Goal: Navigation & Orientation: Find specific page/section

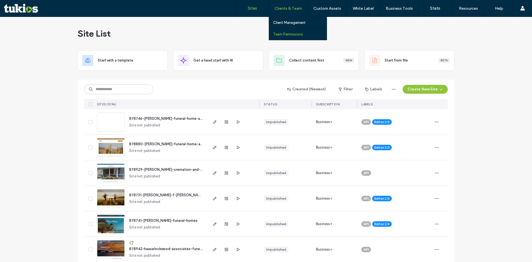
click at [291, 33] on label "Team Permissions" at bounding box center [288, 34] width 30 height 4
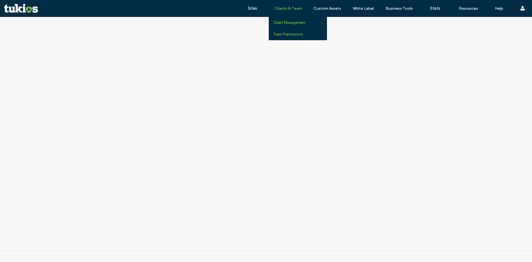
click at [287, 22] on label "Client Management" at bounding box center [289, 23] width 32 height 4
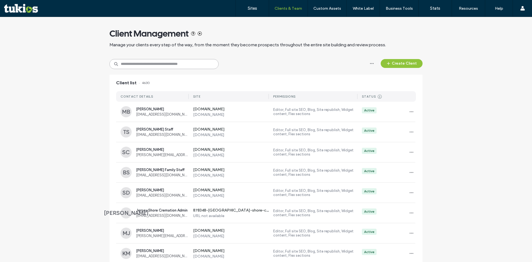
click at [148, 62] on input at bounding box center [164, 64] width 109 height 10
paste input "**********"
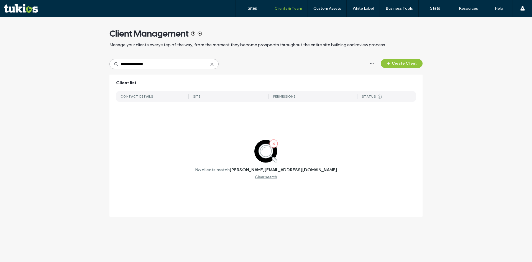
type input "**********"
click at [156, 54] on div "Client Management Manage your clients every step of the way, from the moment th…" at bounding box center [266, 38] width 313 height 42
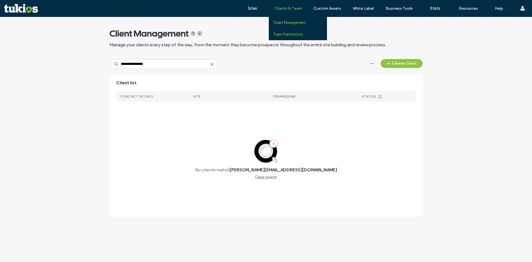
click at [285, 35] on label "Team Permissions" at bounding box center [288, 34] width 30 height 4
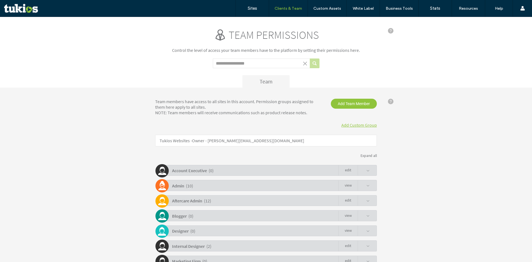
click at [228, 64] on input "Search term" at bounding box center [261, 64] width 97 height 10
type input "**********"
click at [169, 71] on div "**********" at bounding box center [266, 58] width 222 height 60
click at [314, 64] on button "submit" at bounding box center [315, 64] width 10 height 10
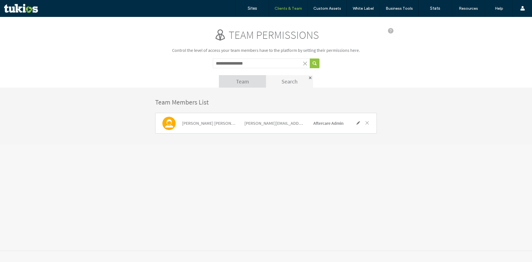
click at [304, 65] on span at bounding box center [306, 64] width 6 height 6
click at [238, 64] on input "Search term" at bounding box center [261, 64] width 97 height 10
type input "*******"
click at [310, 59] on button "submit" at bounding box center [315, 64] width 10 height 10
click at [306, 65] on span at bounding box center [306, 64] width 6 height 6
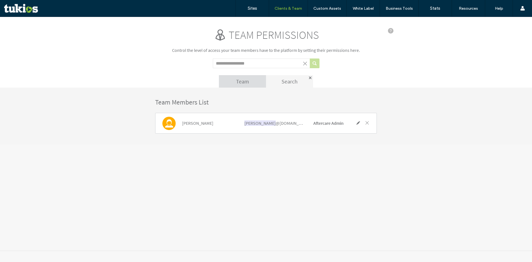
click at [339, 67] on div "Team permissions Control the level of access your team members have to the plat…" at bounding box center [266, 58] width 222 height 60
click at [310, 78] on div at bounding box center [310, 78] width 3 height 3
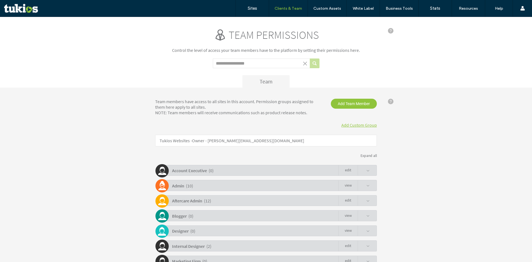
click at [342, 76] on div "Team" at bounding box center [266, 81] width 222 height 12
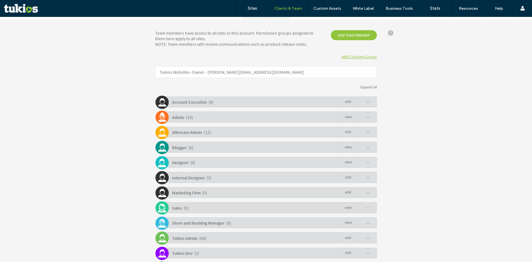
scroll to position [107, 0]
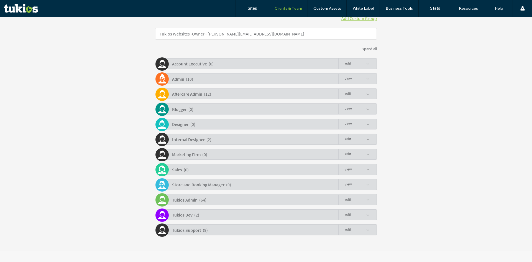
click at [205, 93] on div "( 12 )" at bounding box center [207, 94] width 7 height 10
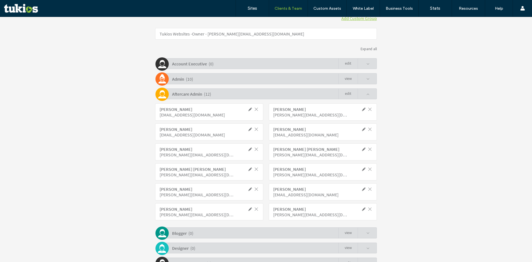
scroll to position [134, 0]
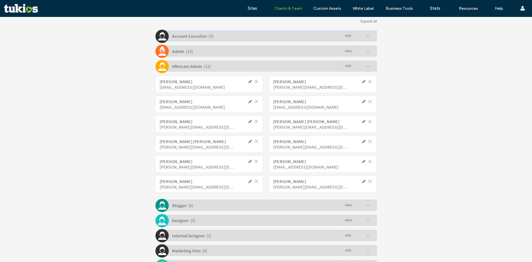
click at [199, 153] on div "[PERSON_NAME] [PERSON_NAME][EMAIL_ADDRESS][DOMAIN_NAME] [PERSON_NAME] Ulrich [E…" at bounding box center [266, 134] width 222 height 124
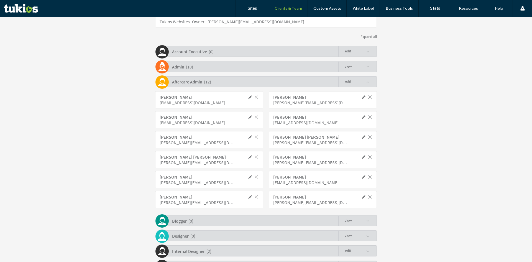
scroll to position [107, 0]
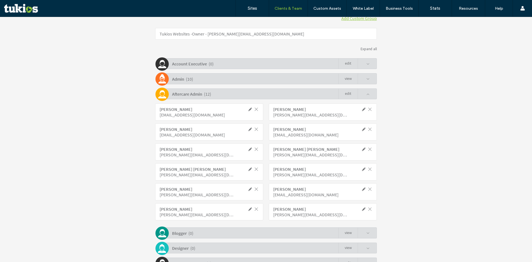
drag, startPoint x: 157, startPoint y: 129, endPoint x: 209, endPoint y: 135, distance: 52.1
click at [209, 135] on div "[PERSON_NAME] [PERSON_NAME][EMAIL_ADDRESS][DOMAIN_NAME]" at bounding box center [209, 131] width 108 height 17
click at [209, 135] on div "[EMAIL_ADDRESS][DOMAIN_NAME]" at bounding box center [197, 135] width 75 height 6
click at [205, 96] on div "( 12 )" at bounding box center [207, 94] width 7 height 10
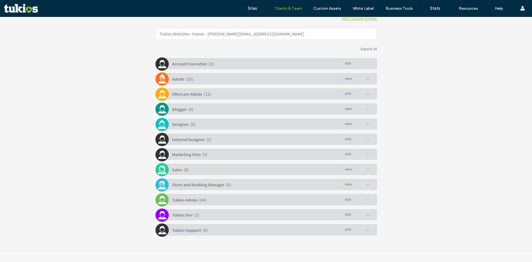
click at [109, 95] on div "Team members have access to all sites in this account. Permission groups assign…" at bounding box center [266, 116] width 532 height 270
click at [203, 198] on div "( 64 )" at bounding box center [202, 200] width 7 height 10
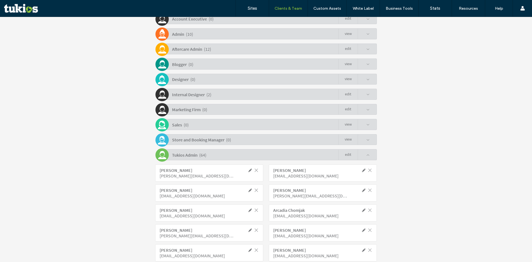
scroll to position [140, 0]
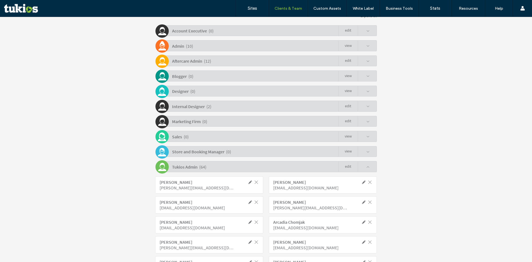
click at [204, 166] on div "( 64 )" at bounding box center [202, 167] width 7 height 10
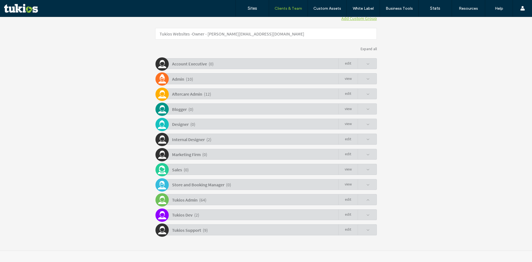
scroll to position [107, 0]
click at [117, 162] on div "Team members have access to all sites in this account. Permission groups assign…" at bounding box center [266, 116] width 532 height 270
click at [368, 49] on div "Expand all" at bounding box center [266, 49] width 222 height 5
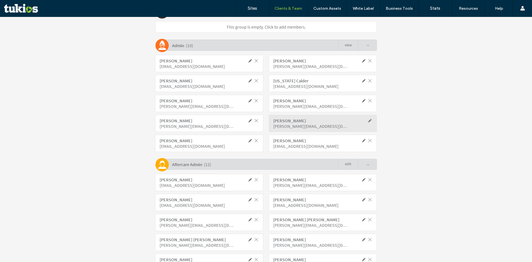
scroll to position [84, 0]
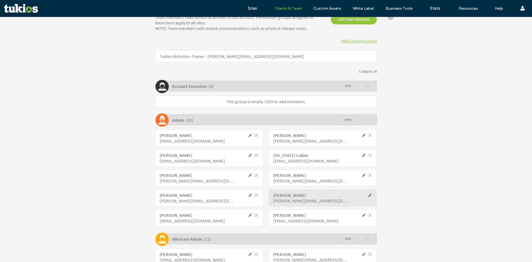
click at [366, 71] on div "Collapse all" at bounding box center [266, 71] width 222 height 5
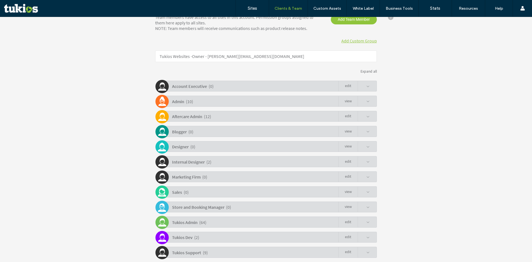
click at [420, 80] on div "Team members have access to all sites in this account. Permission groups assign…" at bounding box center [266, 138] width 532 height 270
click at [370, 70] on div "Expand all" at bounding box center [266, 71] width 222 height 5
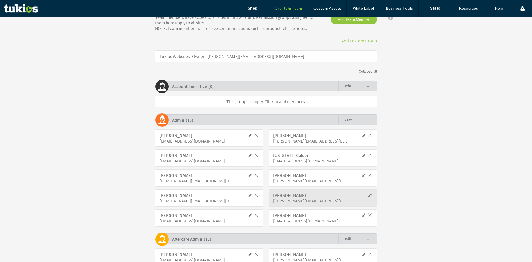
click at [368, 71] on div "Collapse all" at bounding box center [266, 71] width 222 height 5
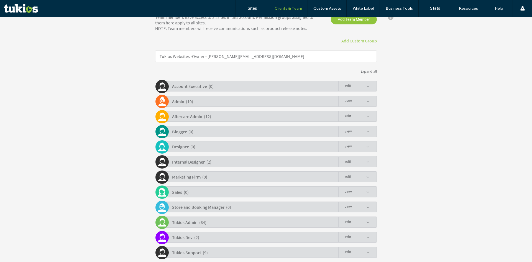
click at [301, 71] on div "Expand all" at bounding box center [266, 71] width 222 height 5
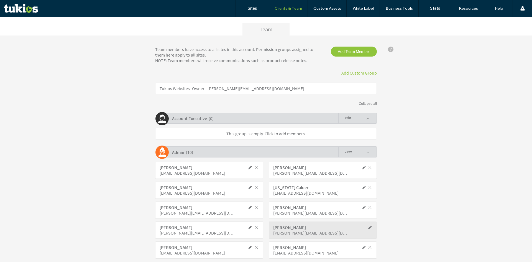
scroll to position [0, 0]
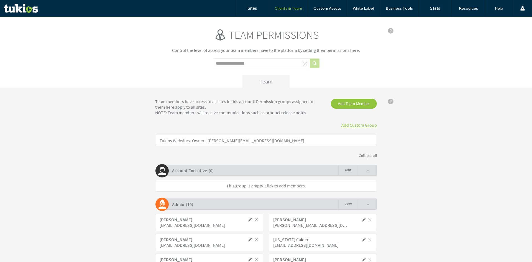
click at [364, 155] on div "Collapse all" at bounding box center [266, 155] width 222 height 5
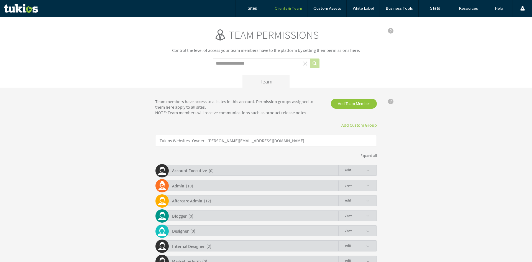
click at [408, 157] on div "Team members have access to all sites in this account. Permission groups assign…" at bounding box center [266, 223] width 532 height 270
click at [265, 62] on input "Search term" at bounding box center [261, 64] width 97 height 10
click at [252, 50] on p "Control the level of access your team members have to the platform by setting t…" at bounding box center [266, 50] width 222 height 6
drag, startPoint x: 241, startPoint y: 32, endPoint x: 324, endPoint y: 35, distance: 82.7
click at [321, 35] on div "Team permissions" at bounding box center [266, 35] width 222 height 14
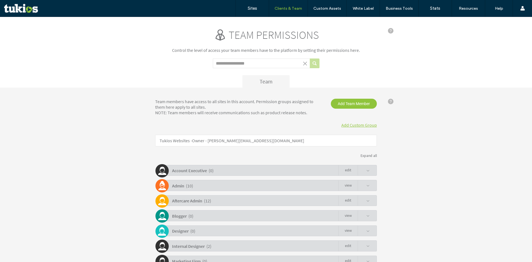
drag, startPoint x: 324, startPoint y: 35, endPoint x: 220, endPoint y: 36, distance: 103.4
click at [221, 35] on div "Team permissions" at bounding box center [266, 35] width 222 height 14
click at [177, 49] on p "Control the level of access your team members have to the platform by setting t…" at bounding box center [266, 50] width 222 height 6
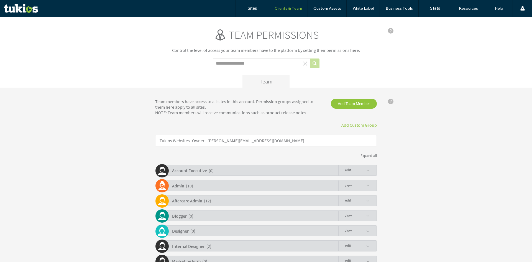
drag, startPoint x: 160, startPoint y: 51, endPoint x: 293, endPoint y: 49, distance: 132.8
click at [293, 49] on p "Control the level of access your team members have to the platform by setting t…" at bounding box center [266, 50] width 222 height 6
drag, startPoint x: 186, startPoint y: 106, endPoint x: 223, endPoint y: 108, distance: 36.9
click at [222, 106] on div "Team members have access to all sites in this account. Permission groups assign…" at bounding box center [237, 107] width 173 height 17
click at [223, 108] on div "Team members have access to all sites in this account. Permission groups assign…" at bounding box center [237, 107] width 173 height 17
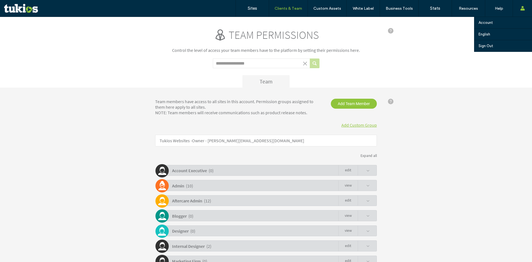
click at [522, 11] on span at bounding box center [523, 8] width 4 height 17
click at [488, 22] on label "Account" at bounding box center [486, 23] width 14 height 4
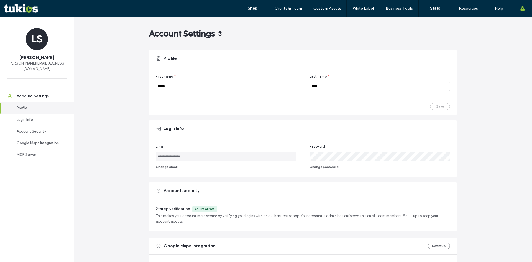
click at [34, 65] on span "[PERSON_NAME][EMAIL_ADDRESS][DOMAIN_NAME]" at bounding box center [37, 66] width 60 height 11
click at [90, 55] on div "**********" at bounding box center [303, 221] width 459 height 409
drag, startPoint x: 146, startPoint y: 38, endPoint x: 248, endPoint y: 37, distance: 102.0
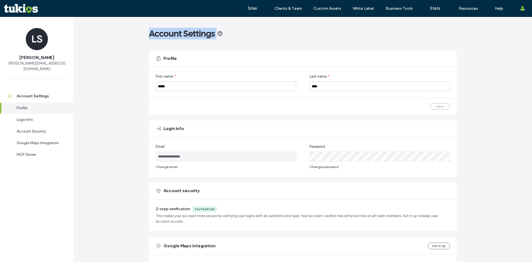
click at [248, 37] on div "**********" at bounding box center [303, 221] width 459 height 409
click at [248, 37] on div "Account Settings" at bounding box center [303, 33] width 308 height 11
click at [248, 9] on label "Sites" at bounding box center [252, 8] width 9 height 5
